Goal: Information Seeking & Learning: Learn about a topic

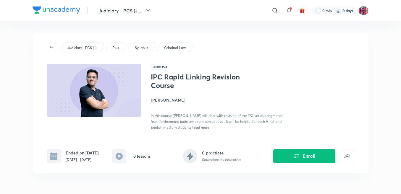
scroll to position [148, 0]
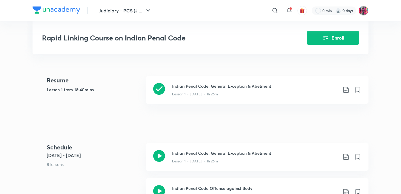
scroll to position [117, 0]
